Goal: Task Accomplishment & Management: Manage account settings

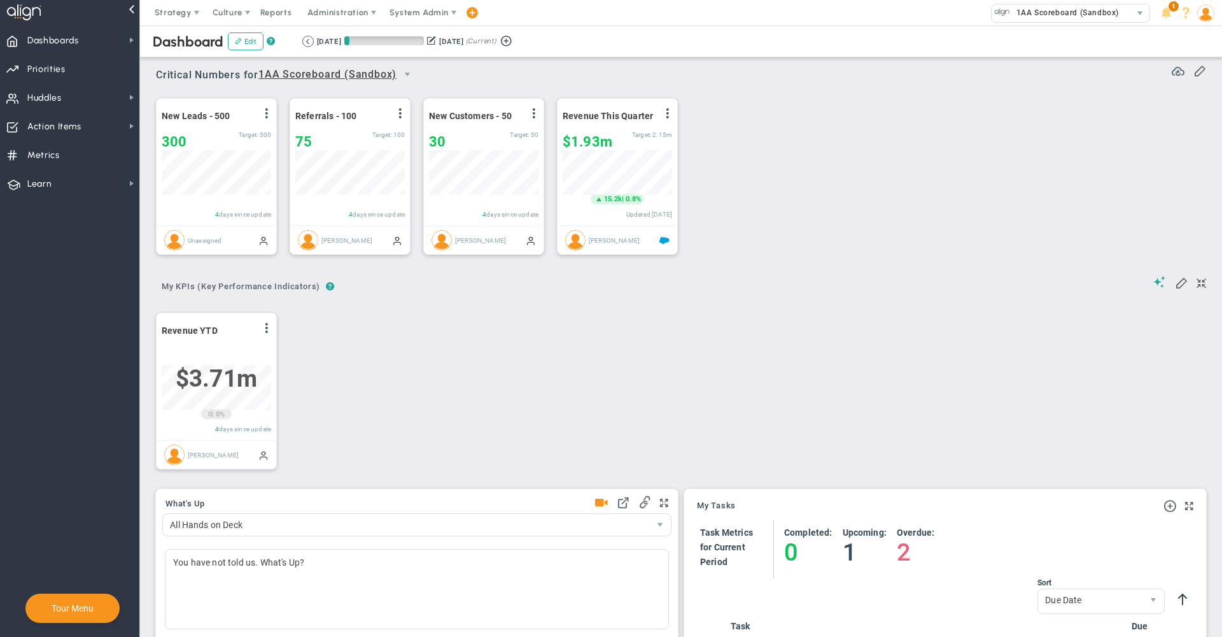
click at [421, 13] on span "System Admin" at bounding box center [419, 13] width 59 height 10
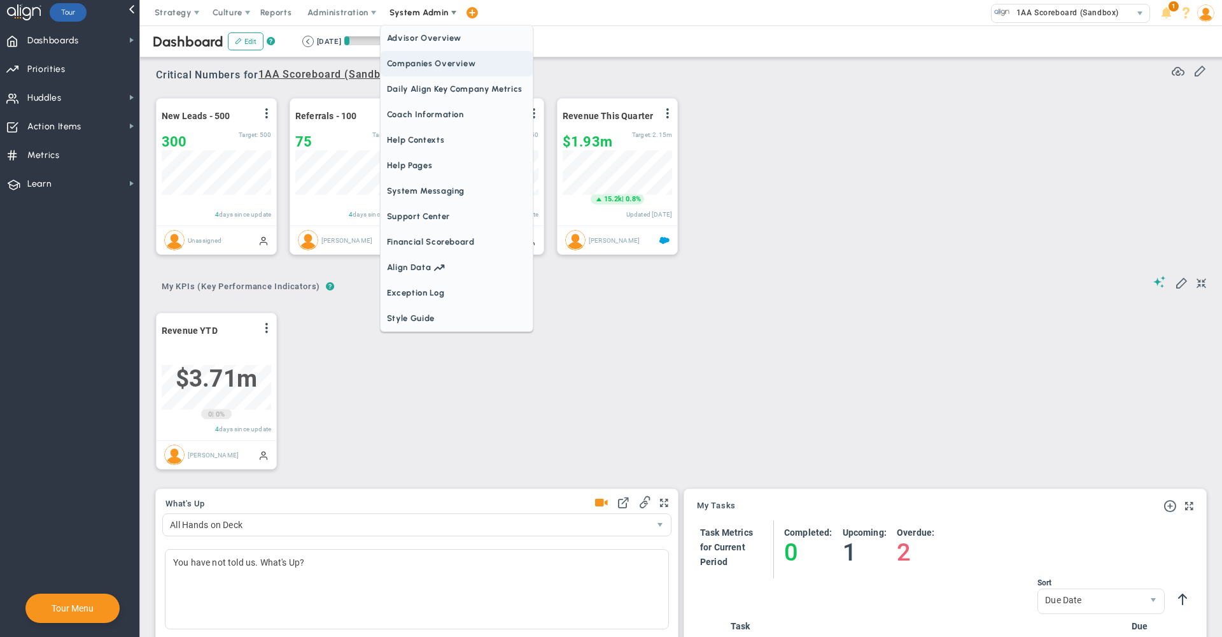
click at [423, 61] on span "Companies Overview" at bounding box center [457, 63] width 152 height 25
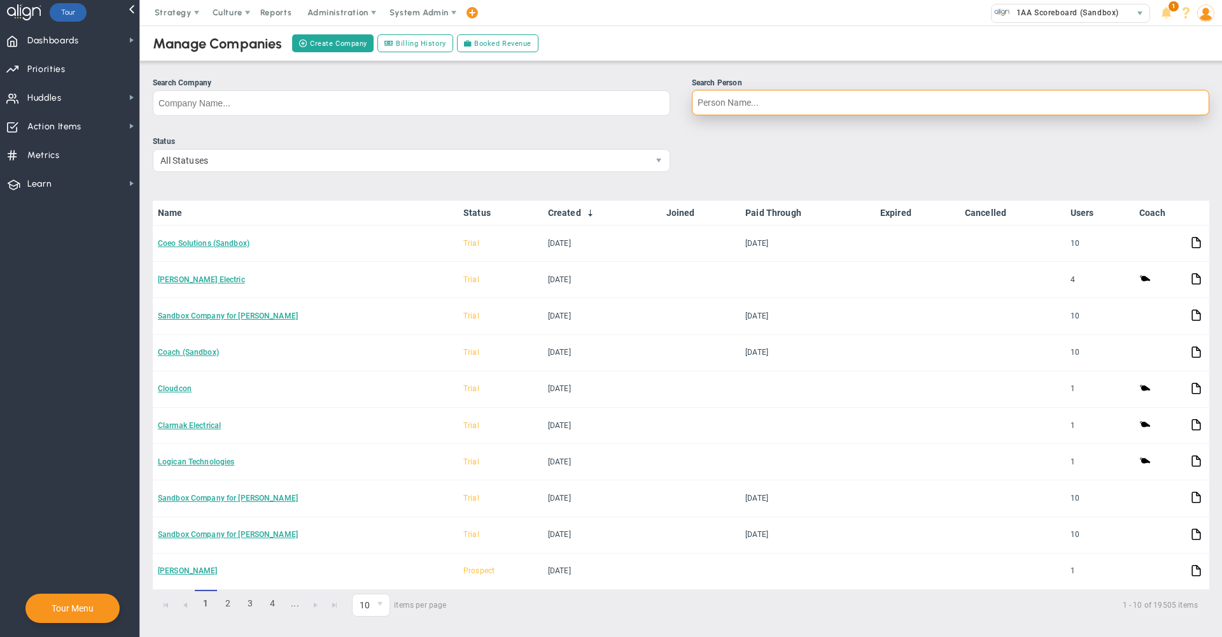
click at [713, 108] on input "Search Person" at bounding box center [951, 102] width 518 height 25
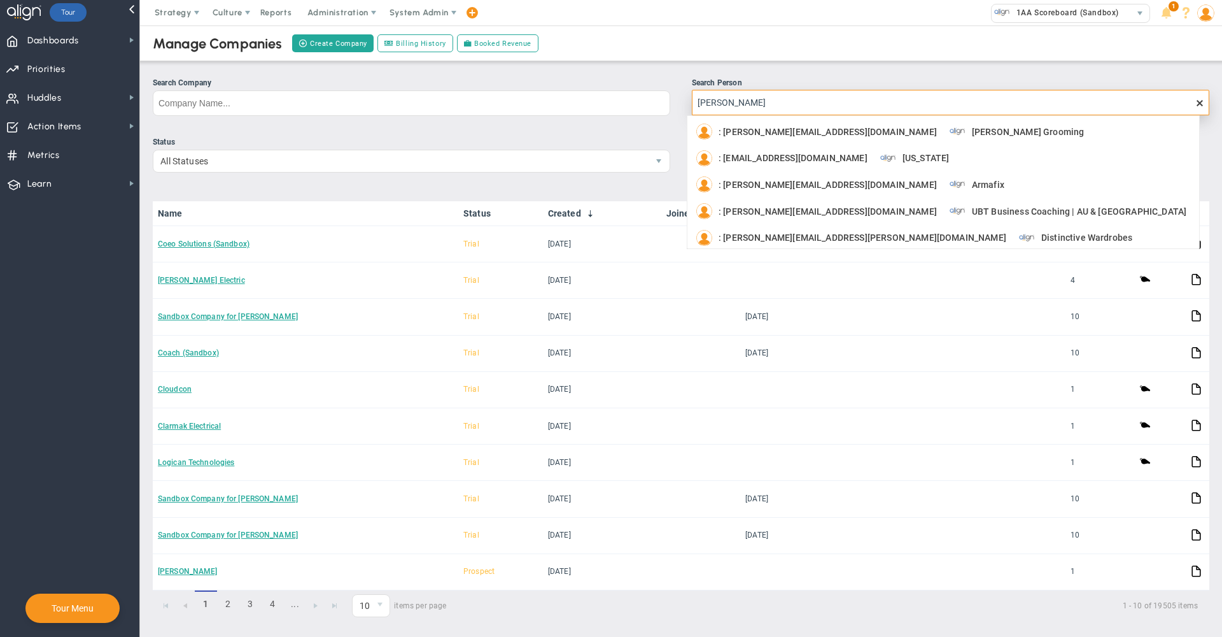
type input "[PERSON_NAME]"
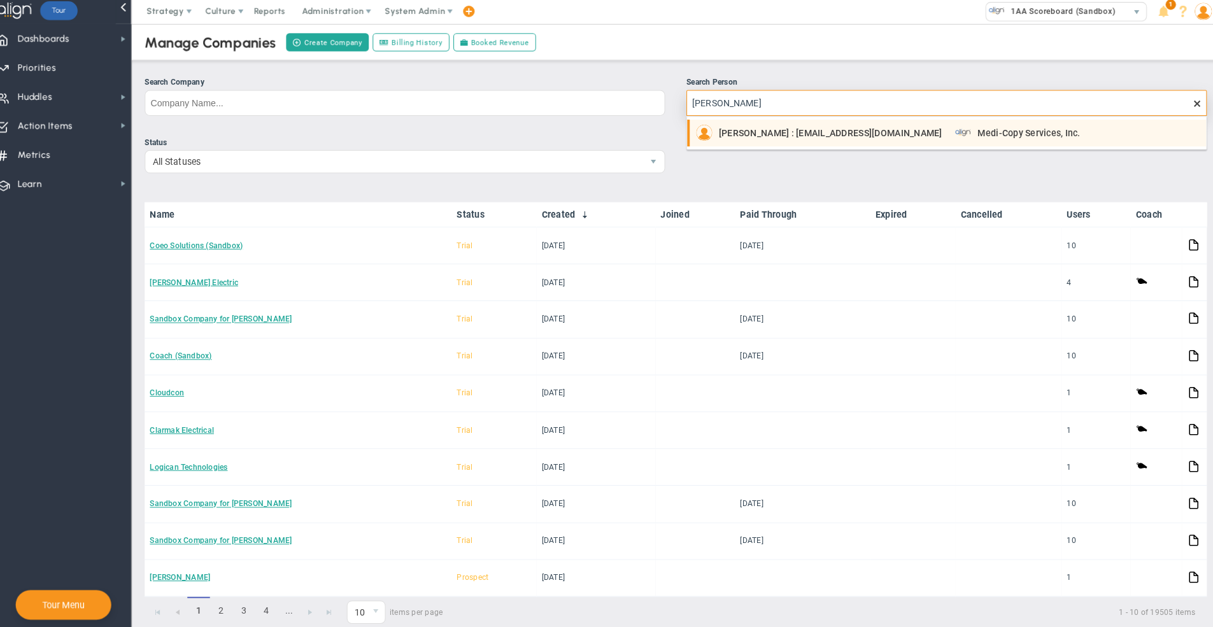
click at [748, 132] on span "[PERSON_NAME] : [EMAIL_ADDRESS][DOMAIN_NAME]" at bounding box center [829, 133] width 220 height 9
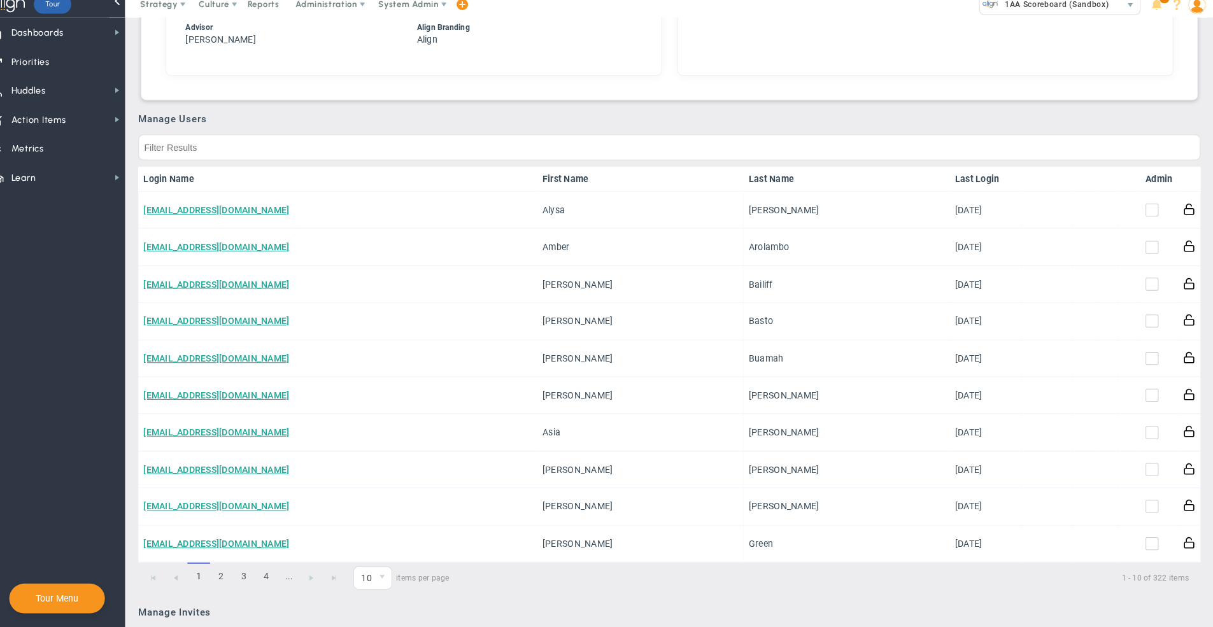
scroll to position [604, 0]
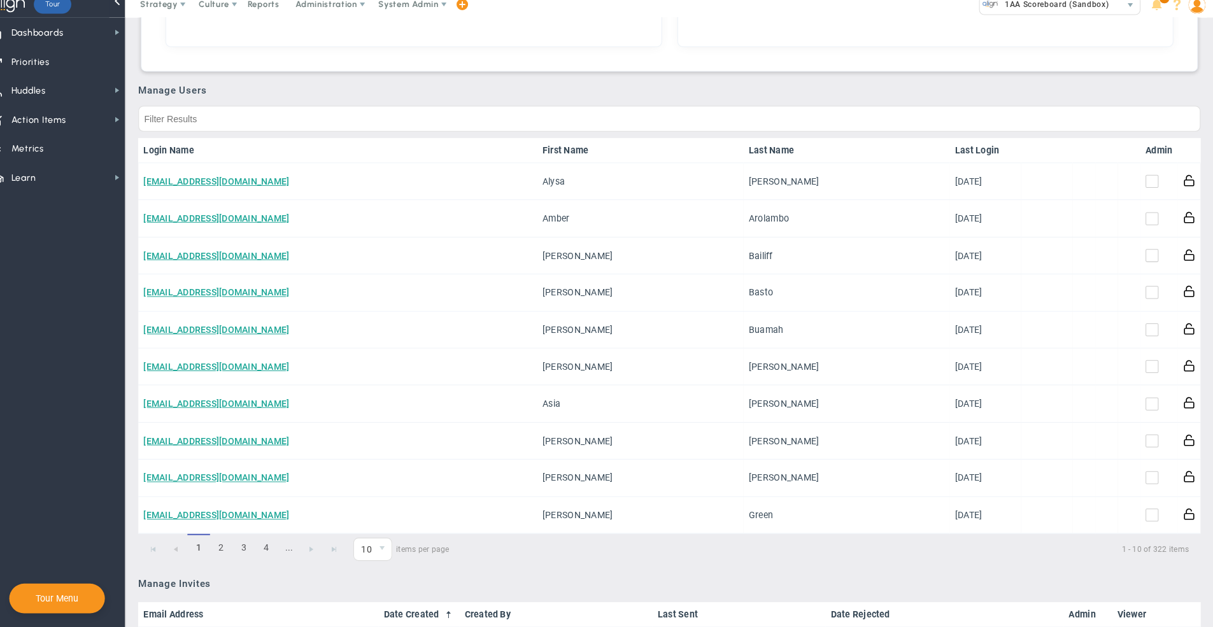
click at [384, 556] on span "select" at bounding box center [393, 550] width 18 height 22
click at [366, 528] on li "50" at bounding box center [383, 531] width 37 height 27
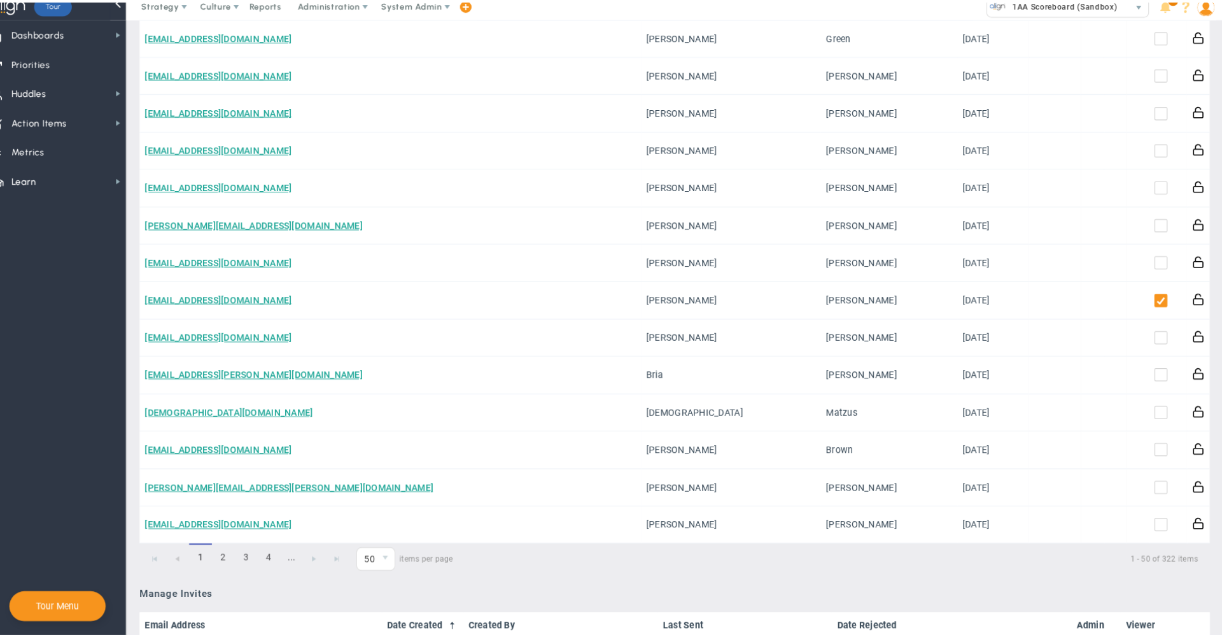
scroll to position [0, 0]
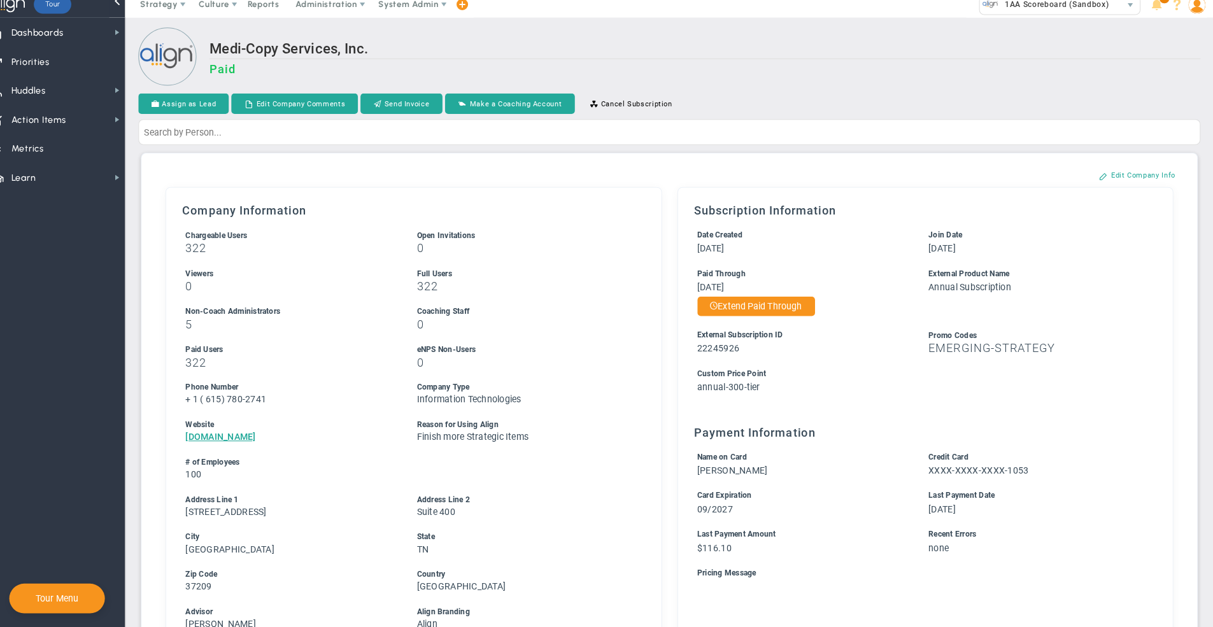
click at [785, 53] on h2 "Medi-Copy Services, Inc." at bounding box center [711, 57] width 977 height 18
click at [70, 59] on span "Priorities Projects OKR Tree Priorities Projects OKRs" at bounding box center [69, 68] width 139 height 29
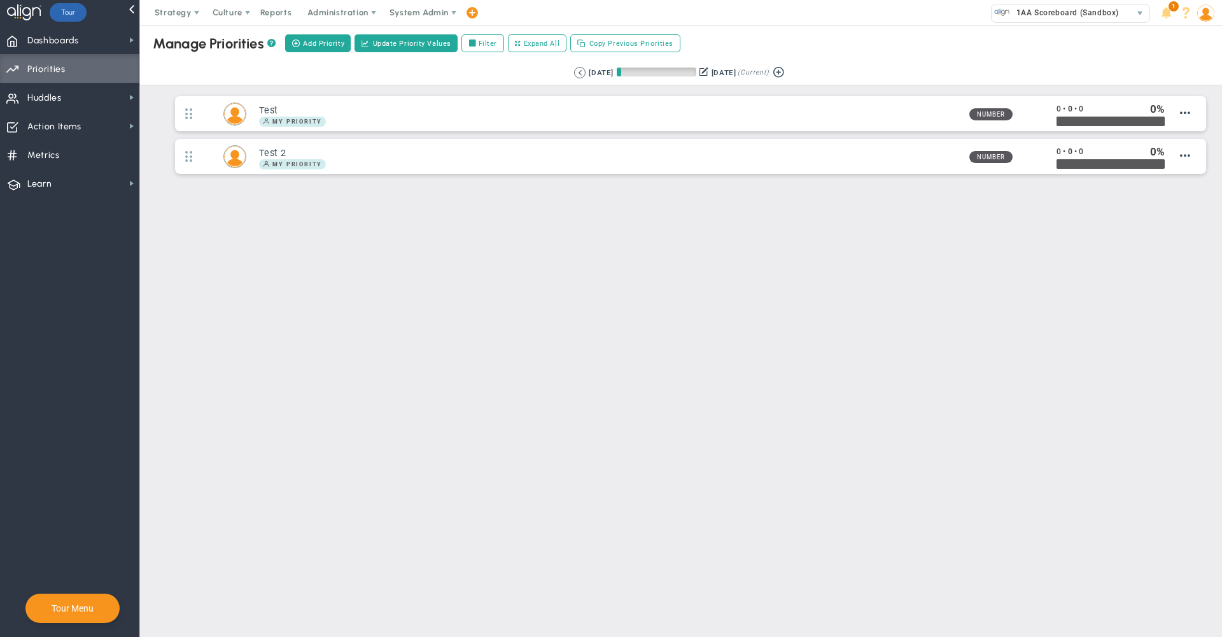
click at [73, 55] on span "Priorities Projects OKR Tree Priorities Projects OKRs" at bounding box center [69, 68] width 139 height 29
click at [71, 38] on span "Dashboards" at bounding box center [53, 40] width 52 height 27
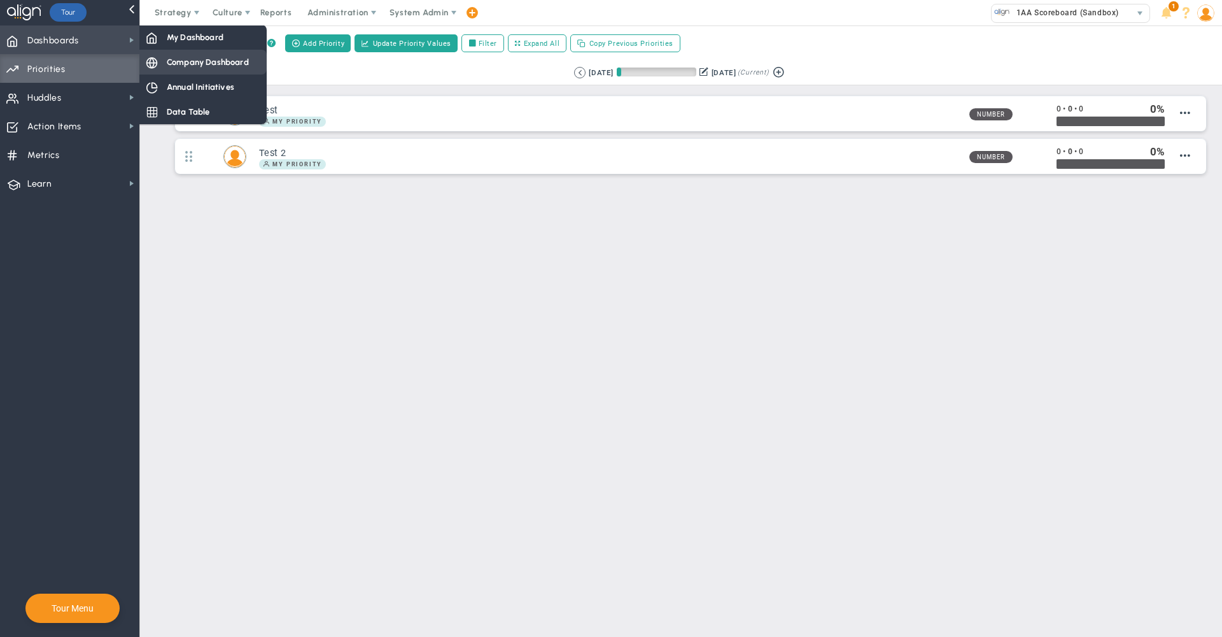
click at [191, 66] on span "Company Dashboard" at bounding box center [208, 62] width 82 height 12
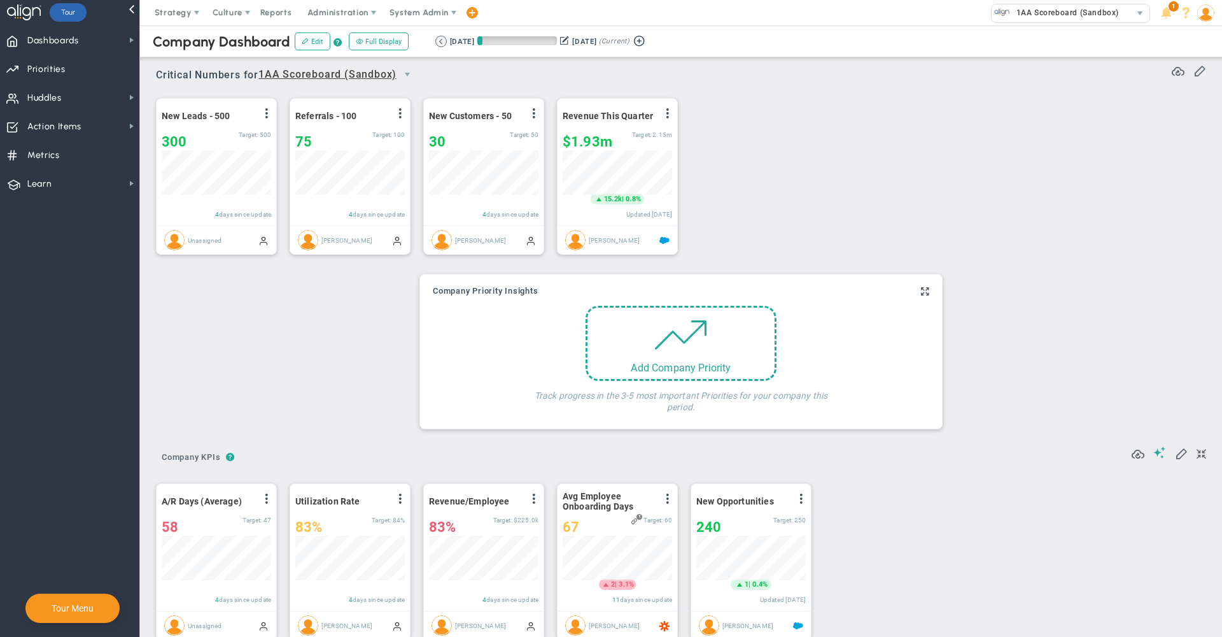
scroll to position [45, 110]
click at [1175, 457] on span at bounding box center [1181, 452] width 13 height 13
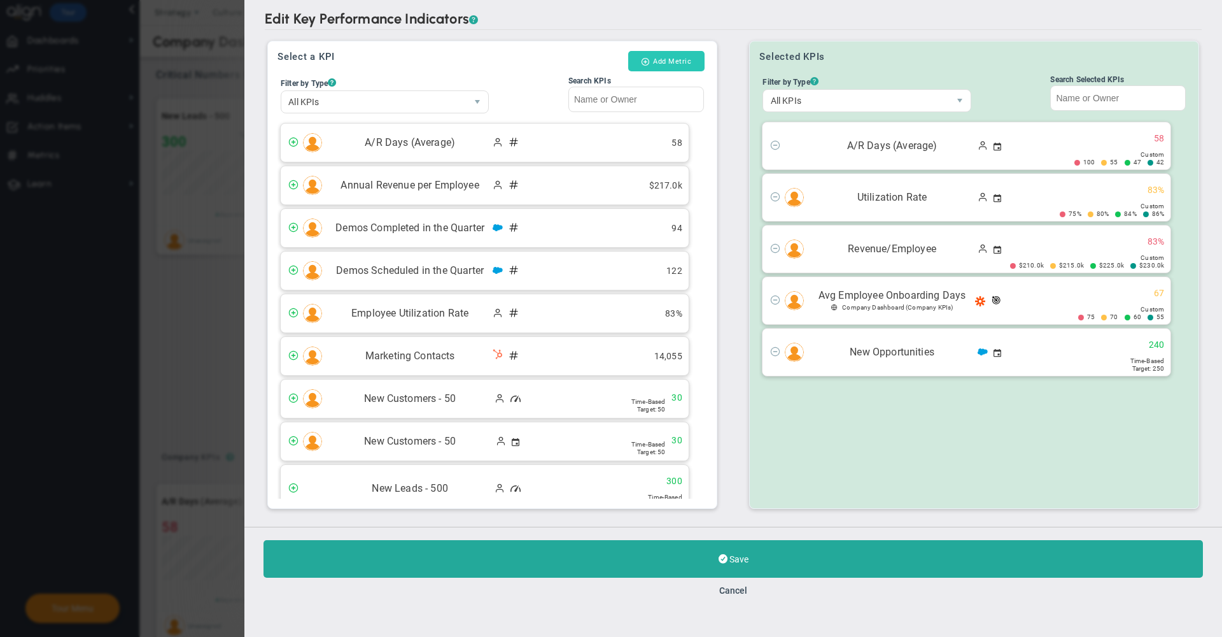
click at [663, 71] on button "Add Metric" at bounding box center [666, 61] width 76 height 20
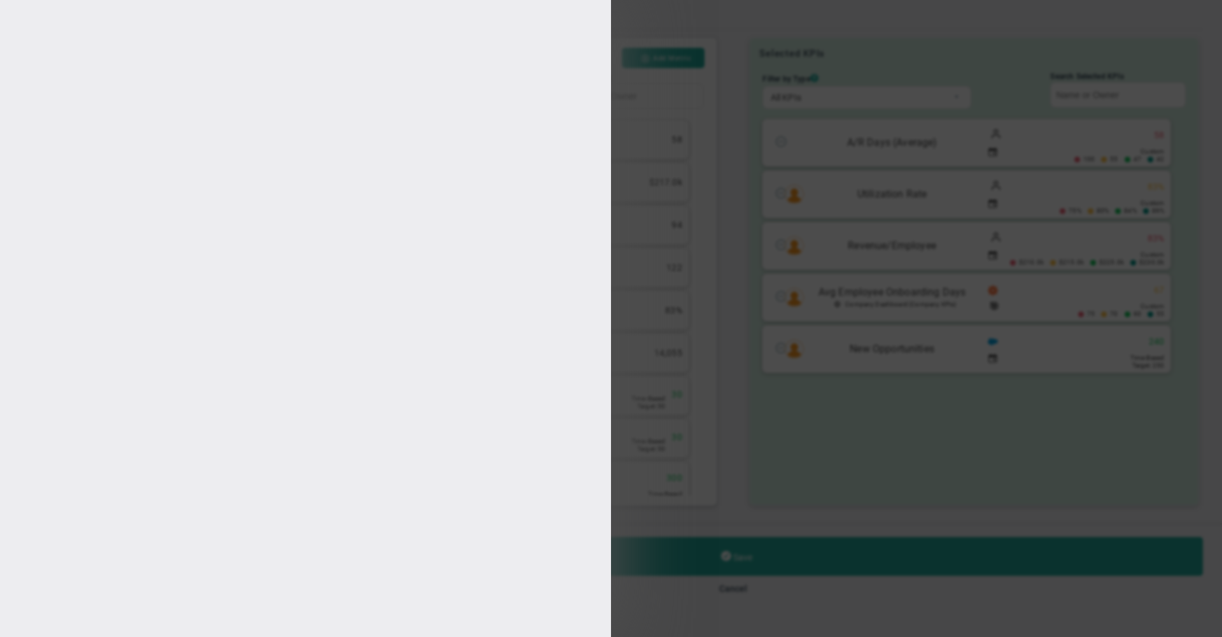
type input "[PERSON_NAME]"
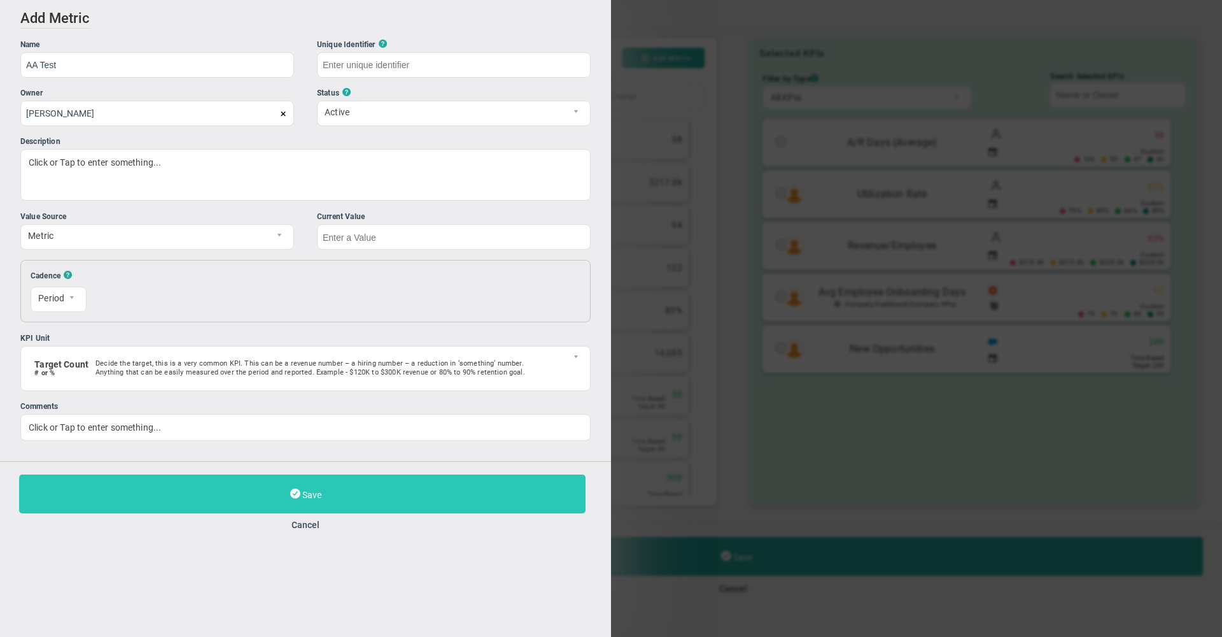
type input "AA Test"
click at [178, 489] on button "Save" at bounding box center [302, 493] width 567 height 39
type input "AA-Test"
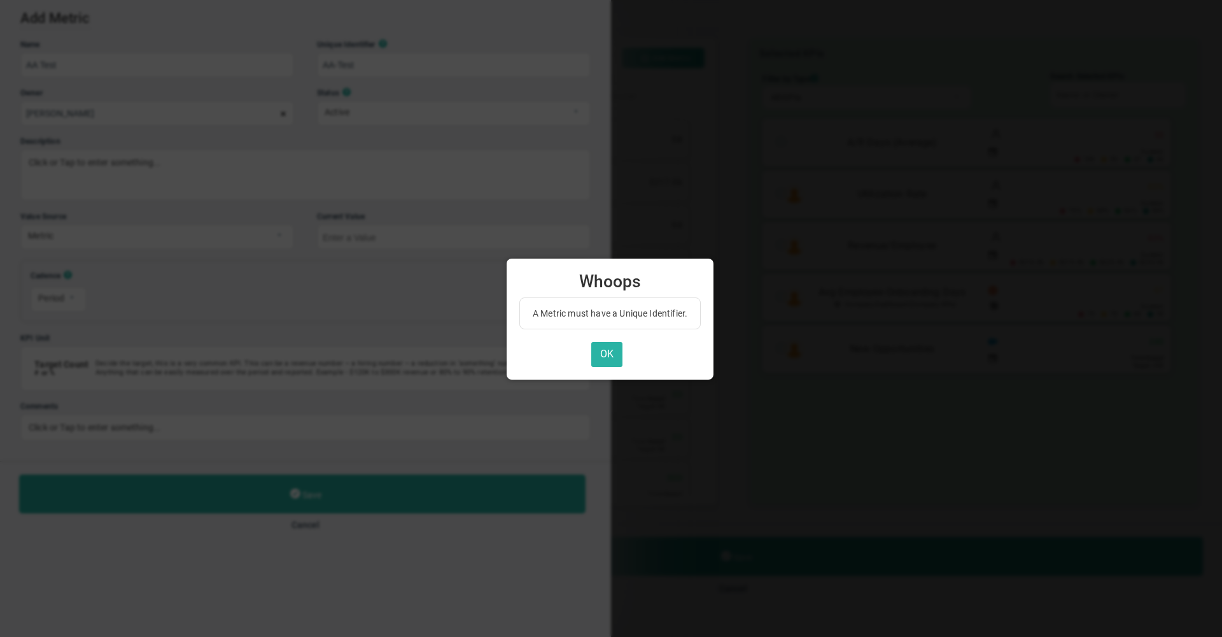
click at [609, 349] on button "OK" at bounding box center [606, 354] width 31 height 25
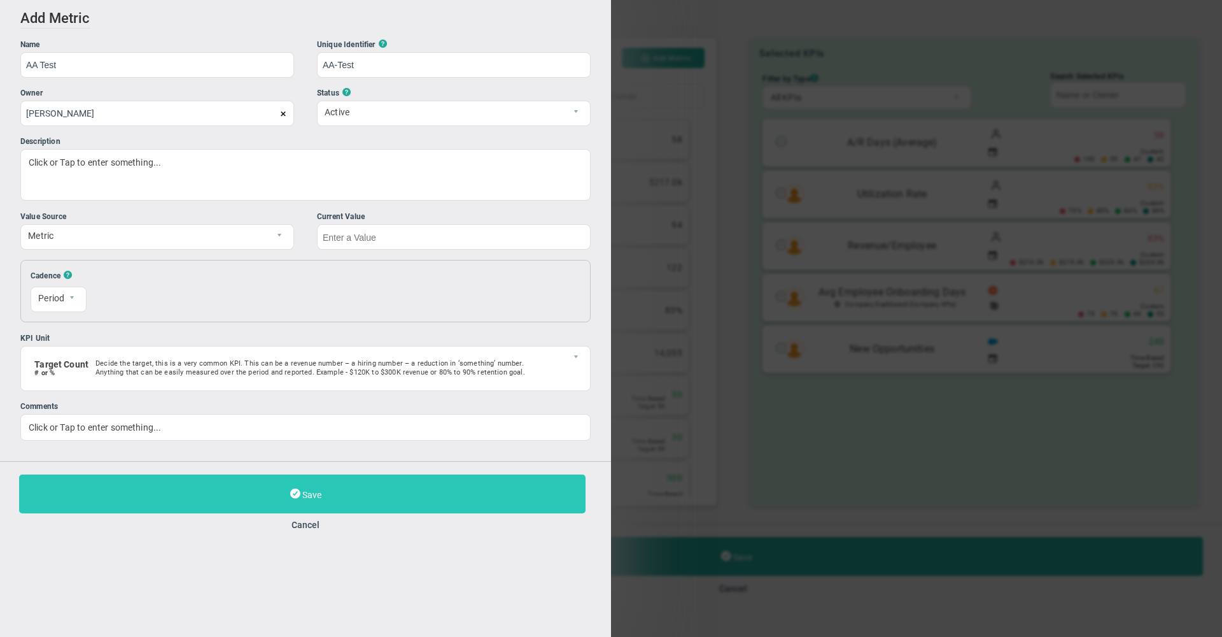
click at [511, 509] on button "Save" at bounding box center [302, 493] width 567 height 39
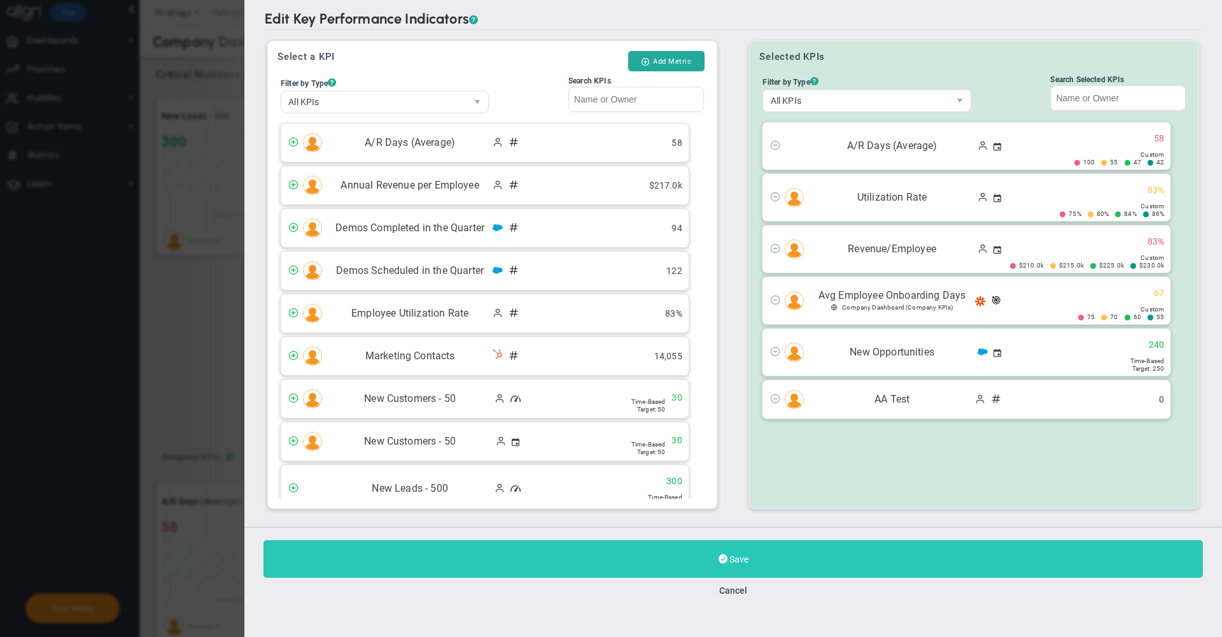
click at [733, 558] on span "Save" at bounding box center [739, 559] width 19 height 10
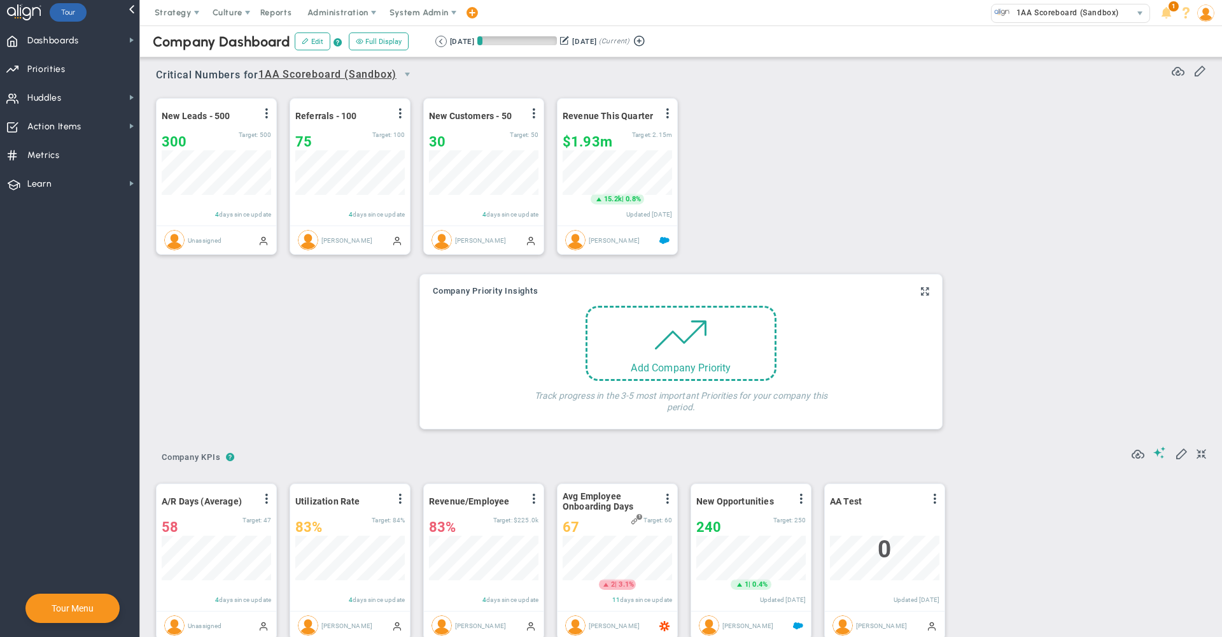
scroll to position [45, 110]
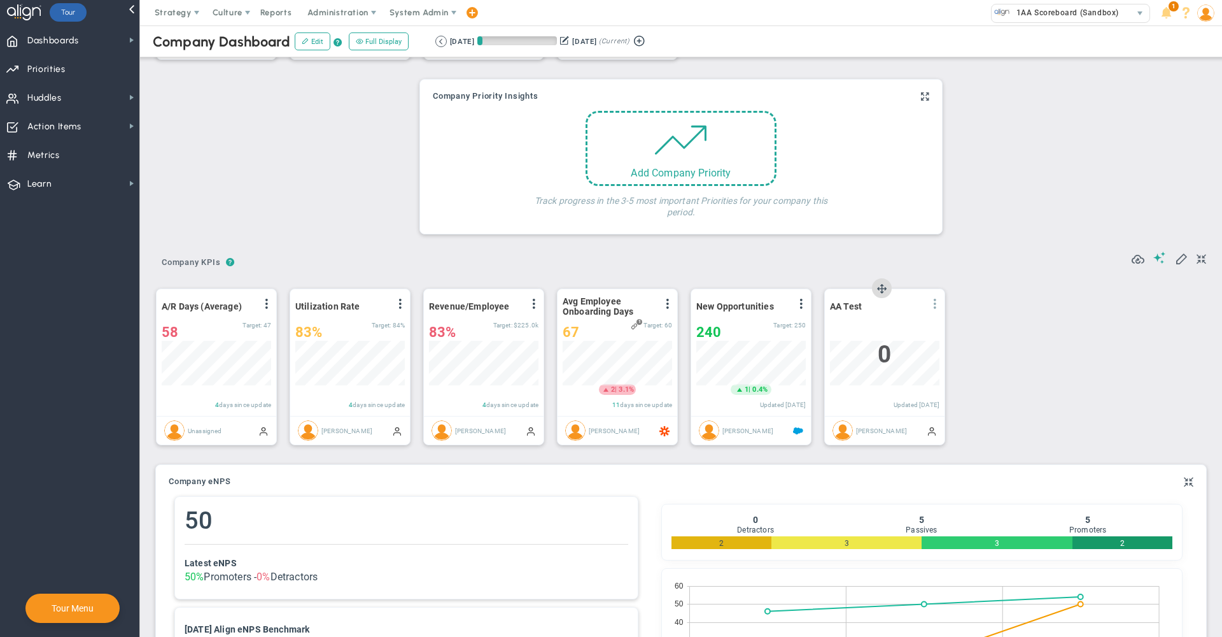
click at [933, 306] on span at bounding box center [935, 304] width 10 height 10
click at [886, 341] on li "Add Past Update" at bounding box center [899, 345] width 90 height 16
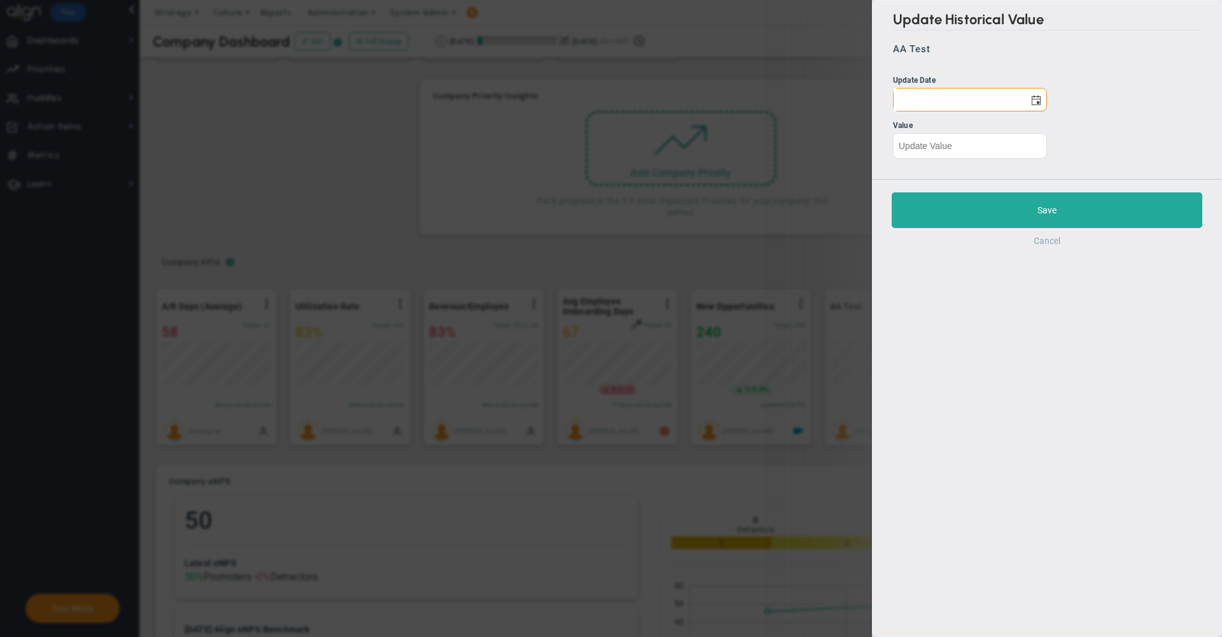
click at [1059, 246] on button "Cancel" at bounding box center [1047, 241] width 27 height 10
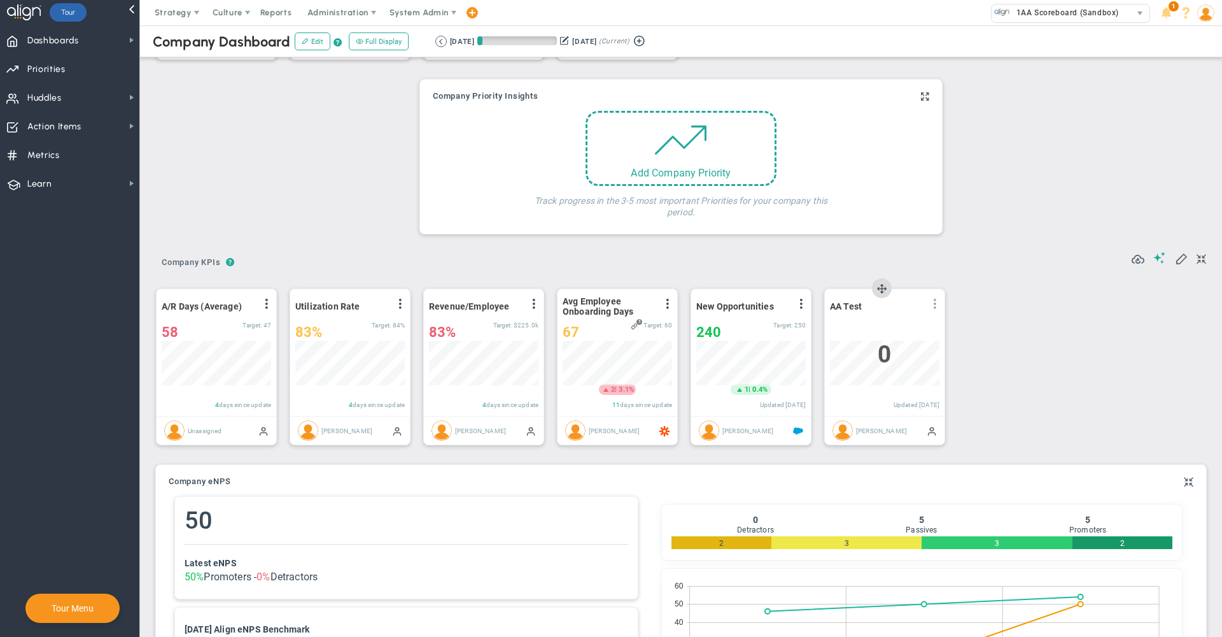
click at [934, 306] on span at bounding box center [935, 304] width 10 height 10
click at [884, 332] on li "Edit" at bounding box center [899, 330] width 90 height 16
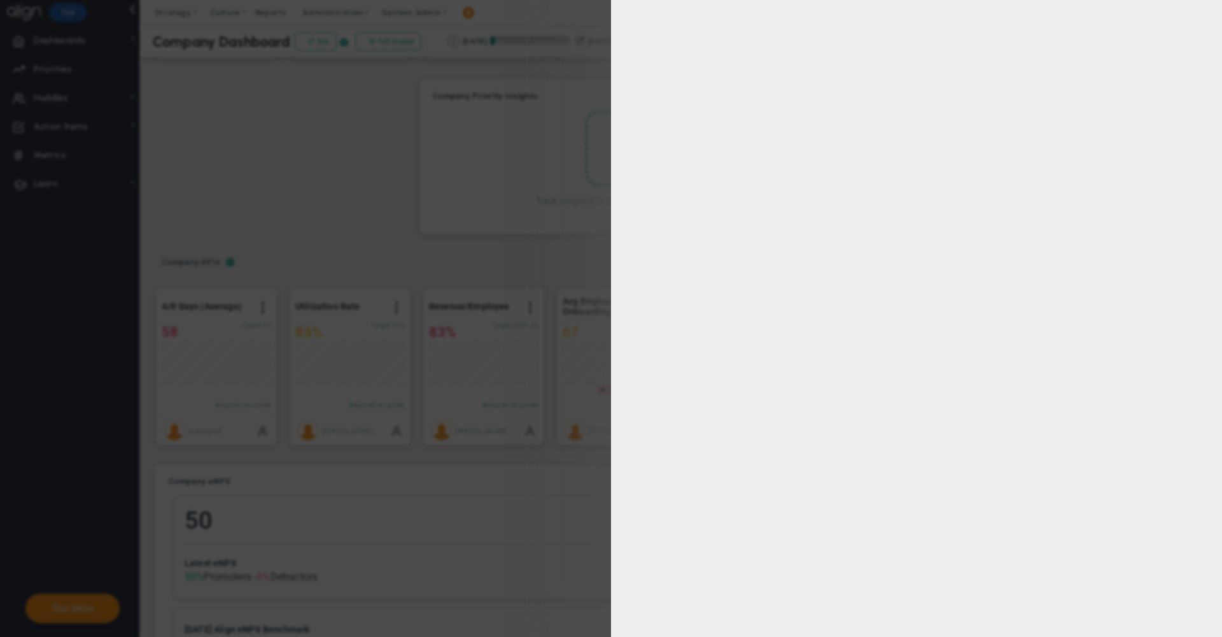
type input "[PERSON_NAME]"
checkbox input "true"
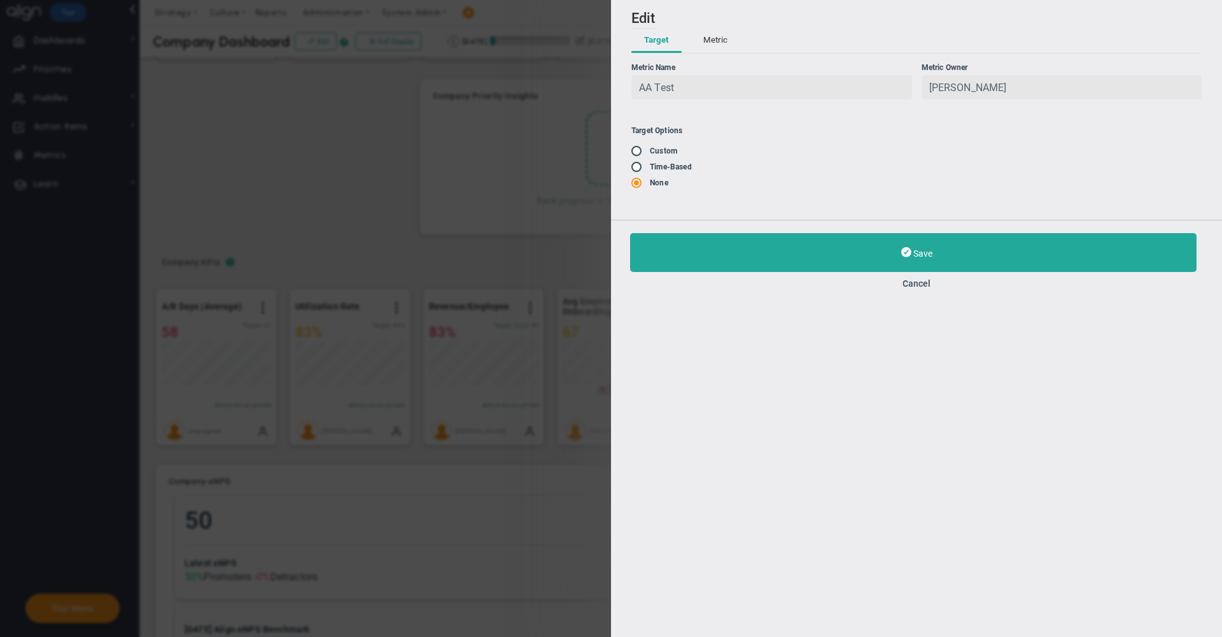
click at [635, 152] on input "radio" at bounding box center [641, 151] width 13 height 10
radio input "true"
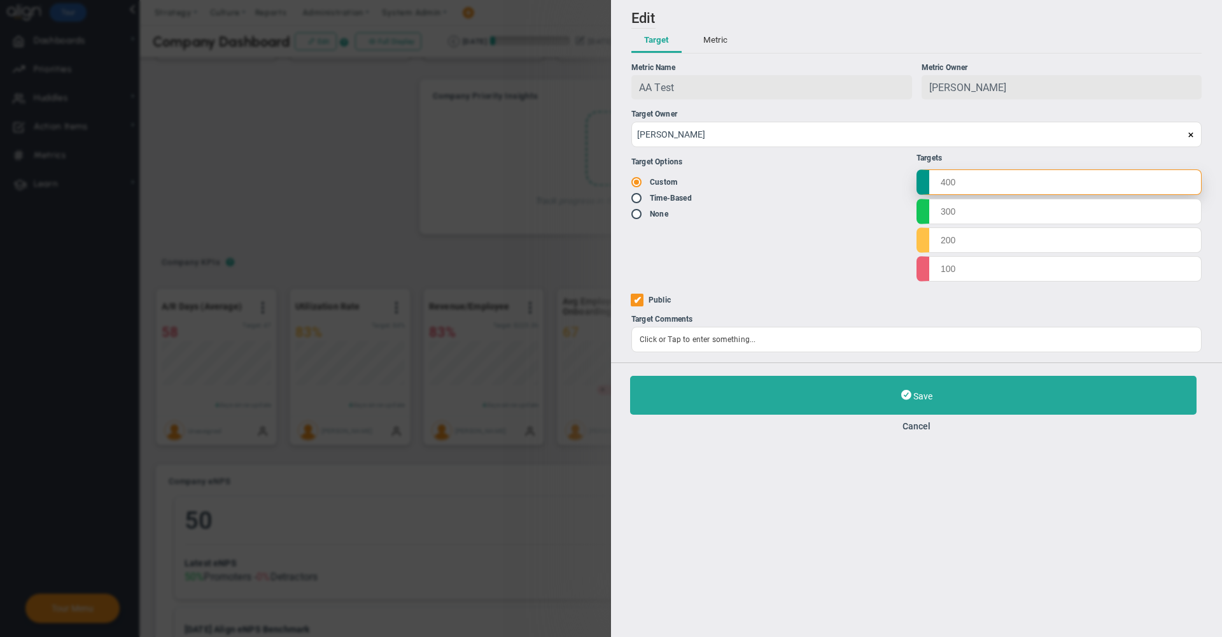
click at [939, 177] on input "text" at bounding box center [1059, 181] width 285 height 25
type input ".1"
type input ".2"
type input ".3"
type input ".4"
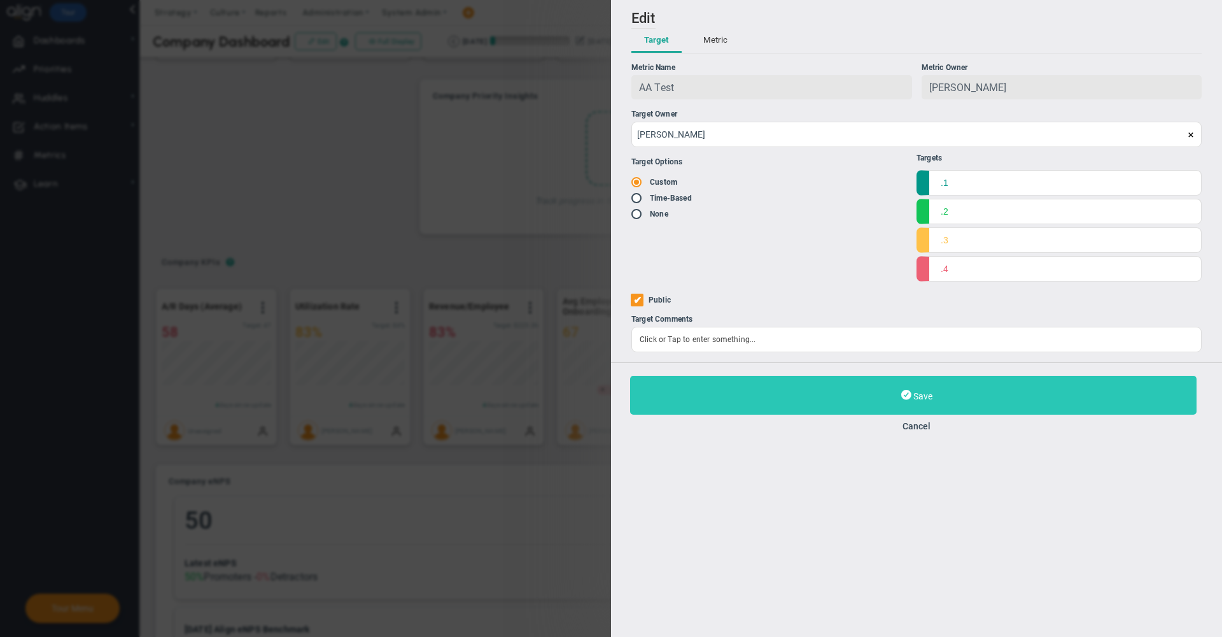
click at [865, 402] on button "Save" at bounding box center [913, 395] width 567 height 39
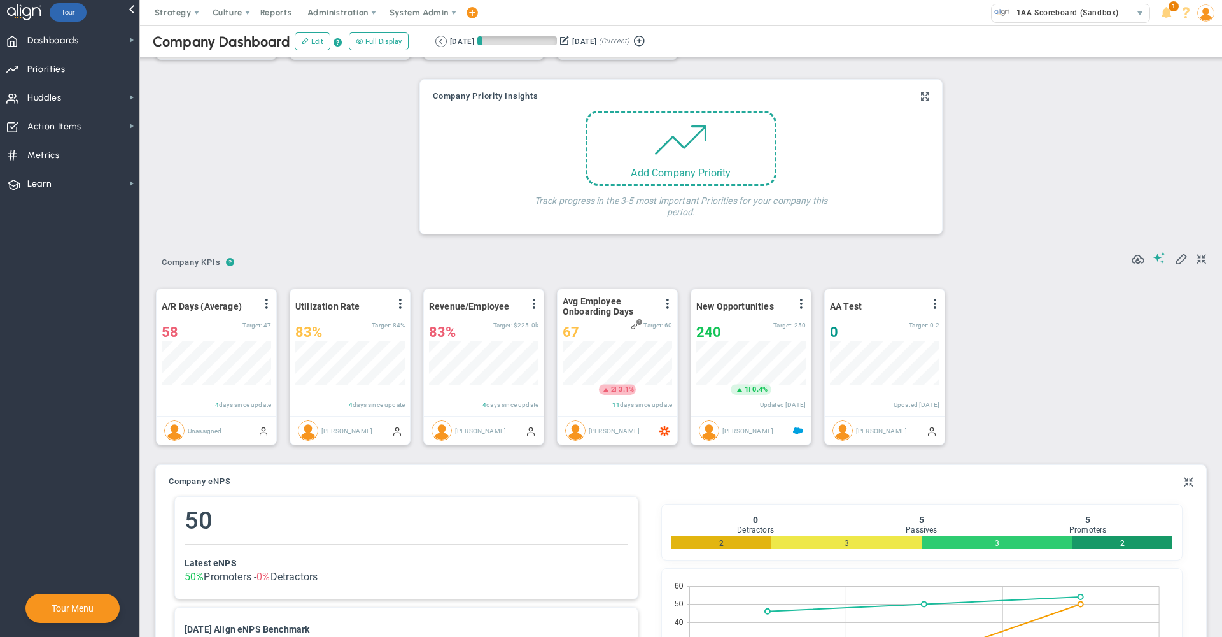
click at [320, 177] on div "Critical Numbers for 1AA Scoreboard (Sandbox) 0 Critical Numbers for 1AA Scoreb…" at bounding box center [681, 381] width 1057 height 1044
click at [1052, 15] on span "1AA Scoreboard (Sandbox)" at bounding box center [1064, 12] width 109 height 17
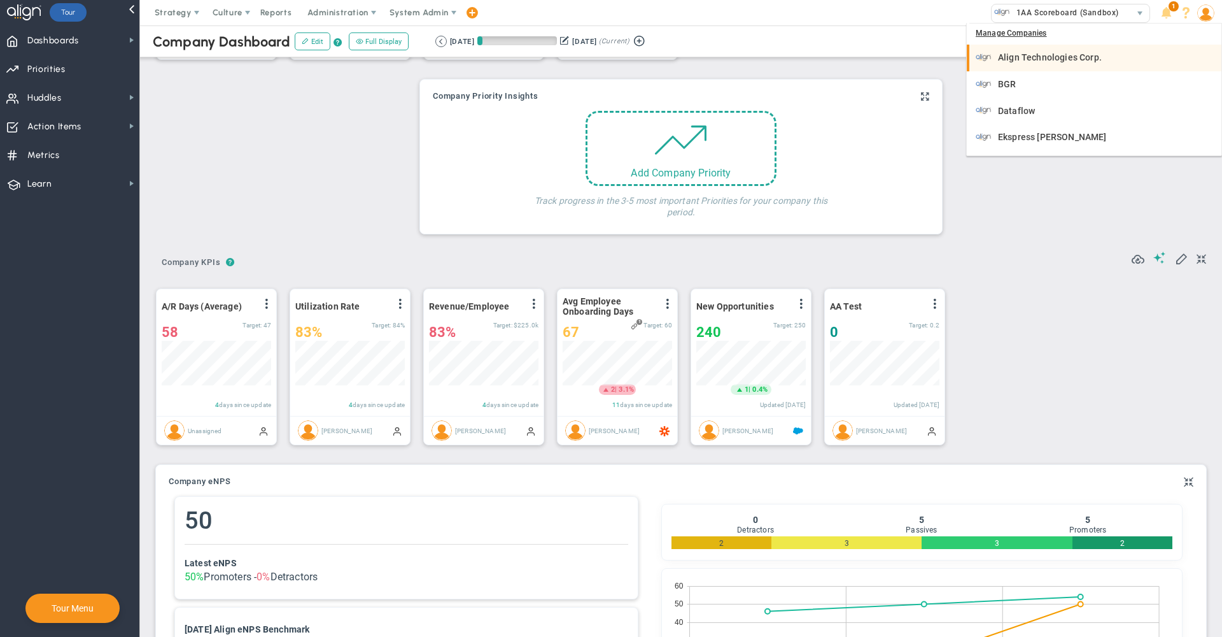
click at [1034, 54] on span "Align Technologies Corp." at bounding box center [1050, 57] width 104 height 9
